Goal: Check status: Check status

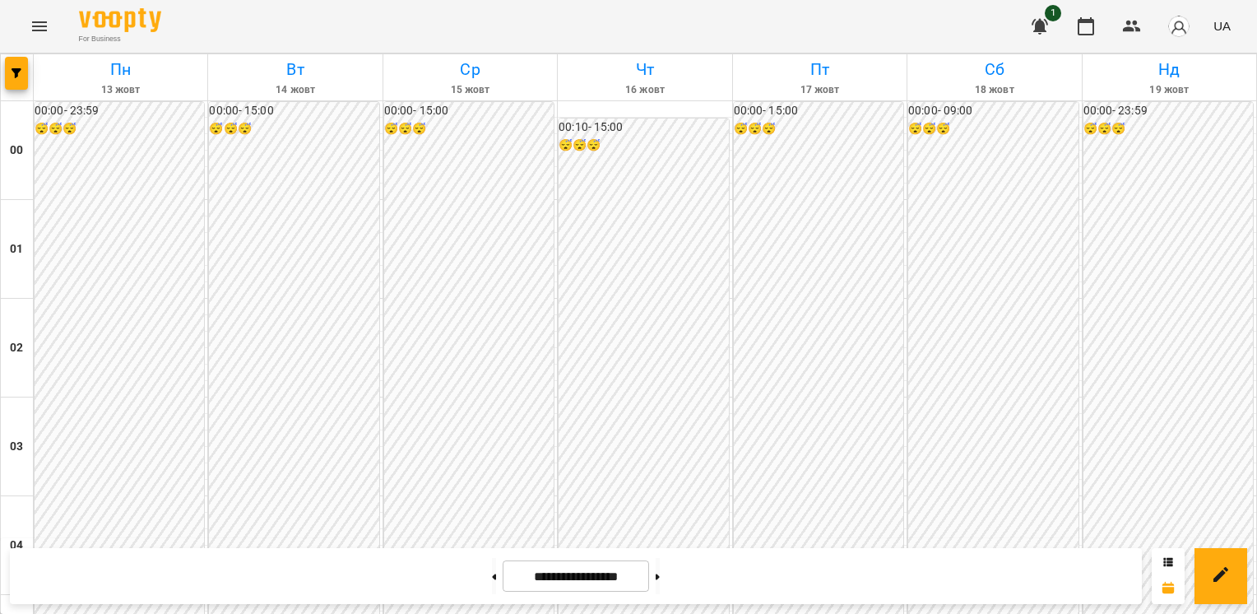
scroll to position [1646, 0]
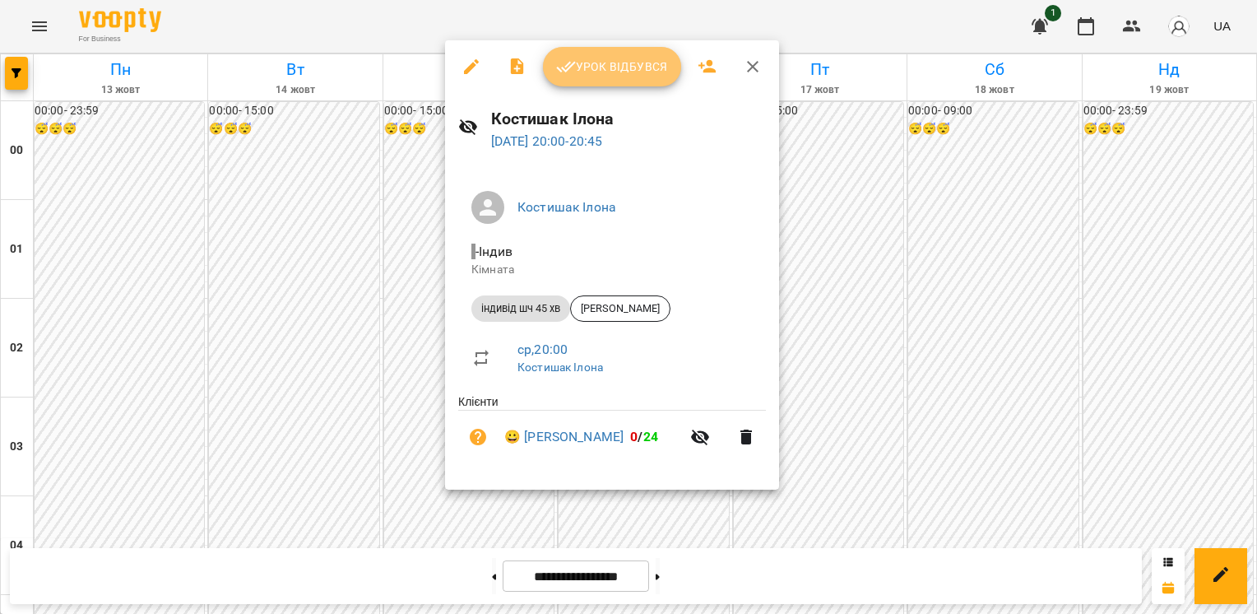
click at [565, 60] on icon "button" at bounding box center [566, 67] width 20 height 20
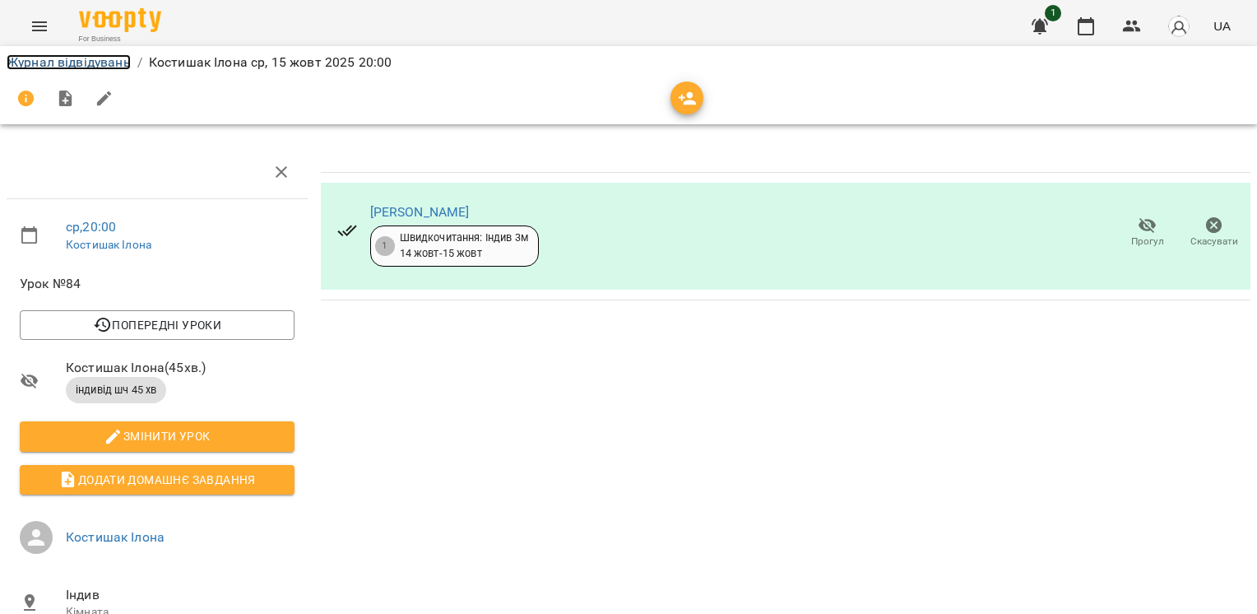
click at [76, 64] on link "Журнал відвідувань" at bounding box center [69, 62] width 124 height 16
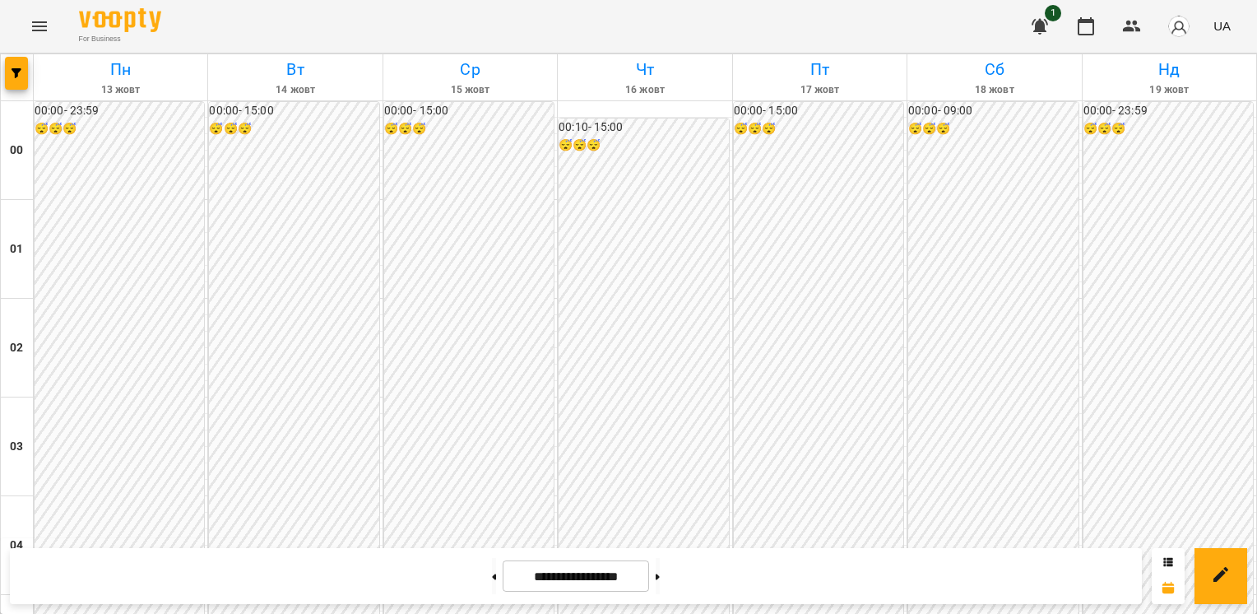
scroll to position [1511, 0]
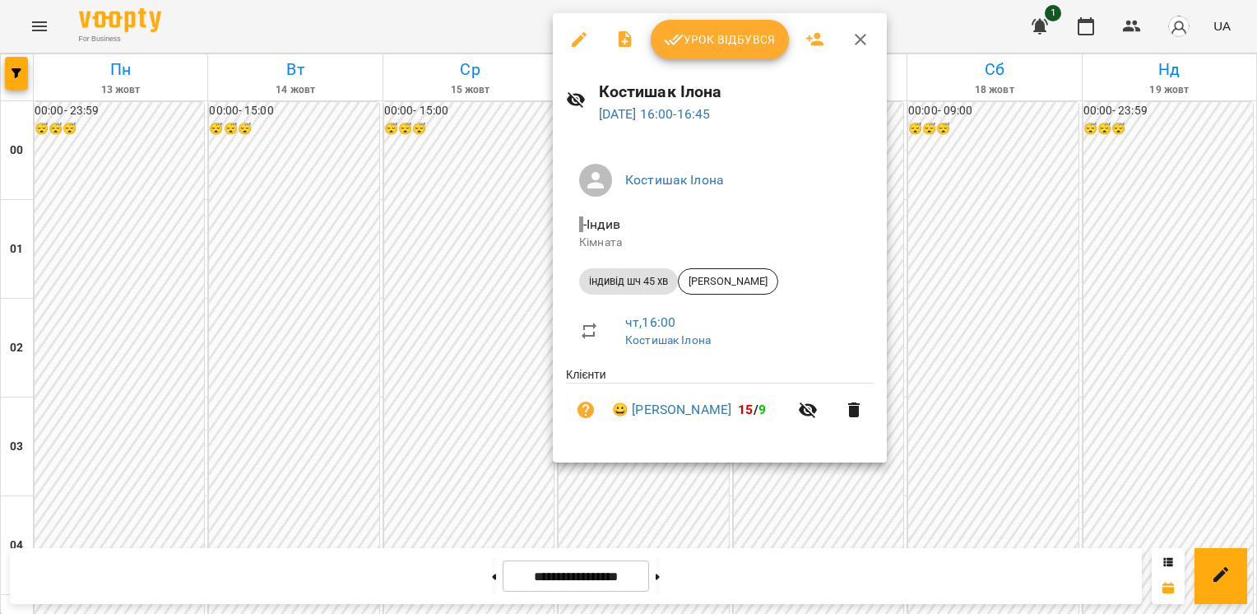
click at [497, 342] on div at bounding box center [628, 307] width 1257 height 614
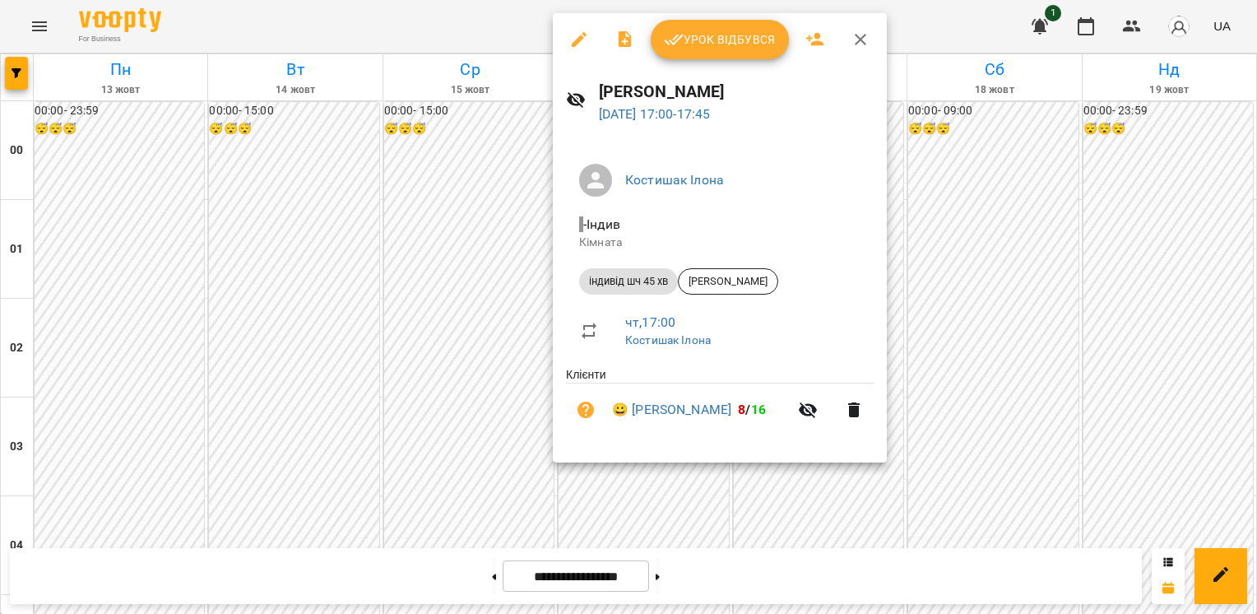
click at [503, 347] on div at bounding box center [628, 307] width 1257 height 614
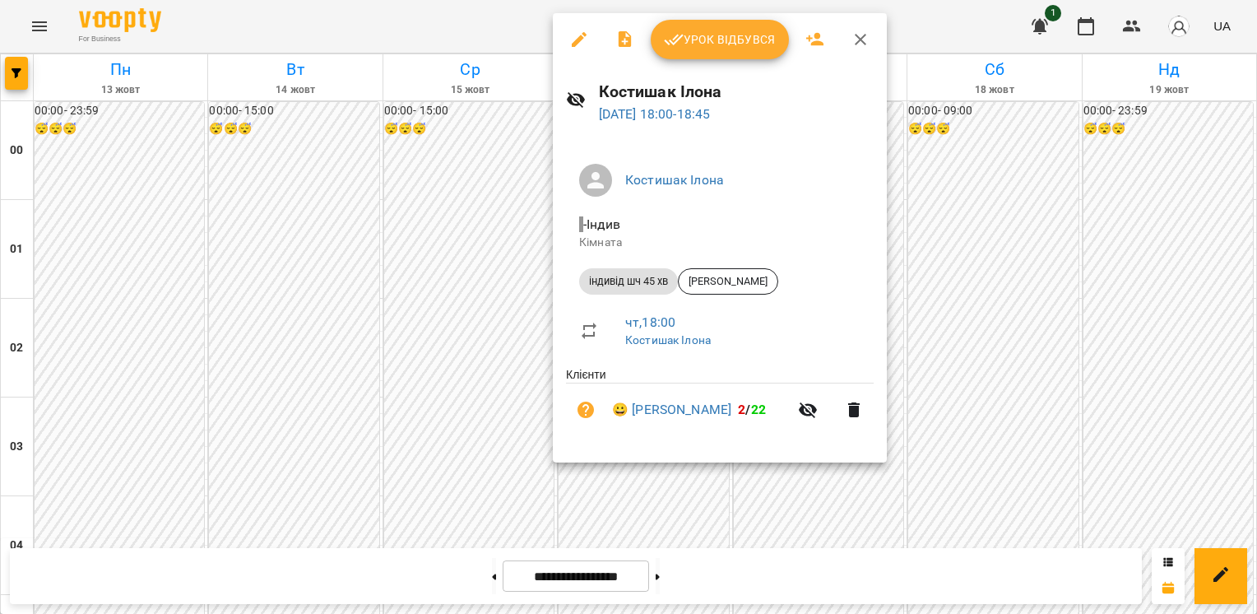
click at [512, 370] on div at bounding box center [628, 307] width 1257 height 614
